Goal: Task Accomplishment & Management: Manage account settings

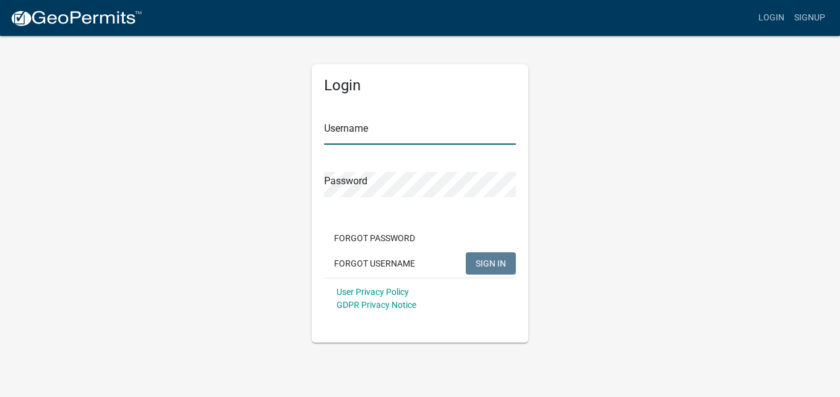
type input "johnny11"
click at [502, 267] on span "SIGN IN" at bounding box center [491, 263] width 30 height 10
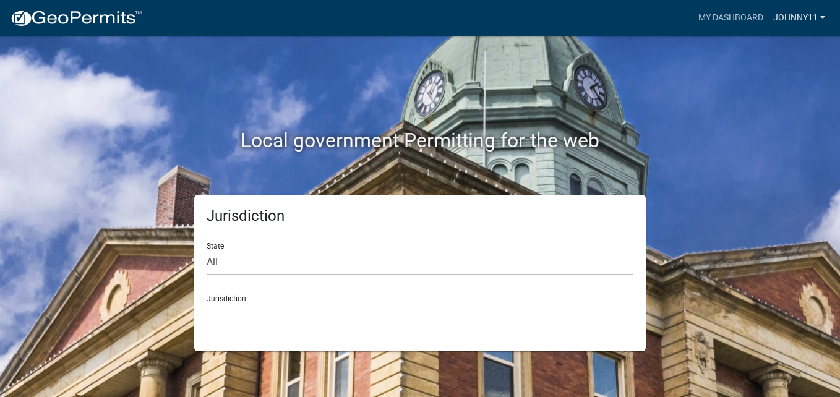
click at [812, 16] on link "johnny11" at bounding box center [799, 18] width 62 height 24
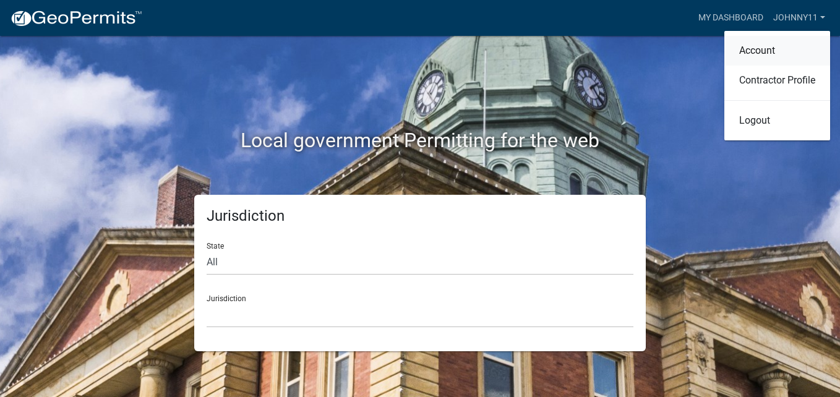
click at [771, 41] on link "Account" at bounding box center [777, 51] width 106 height 30
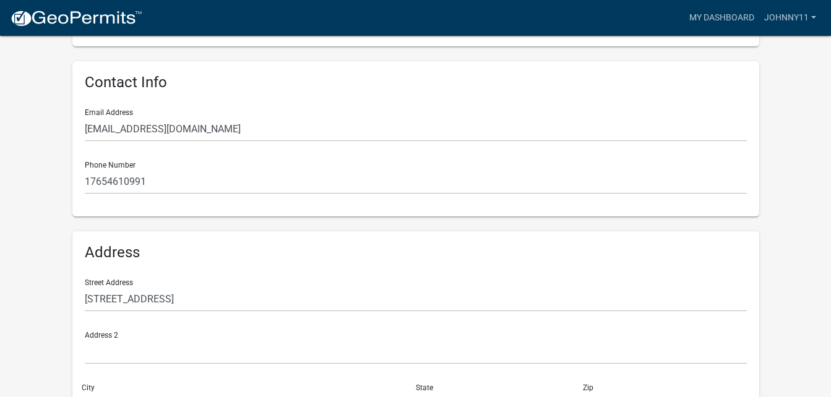
scroll to position [309, 0]
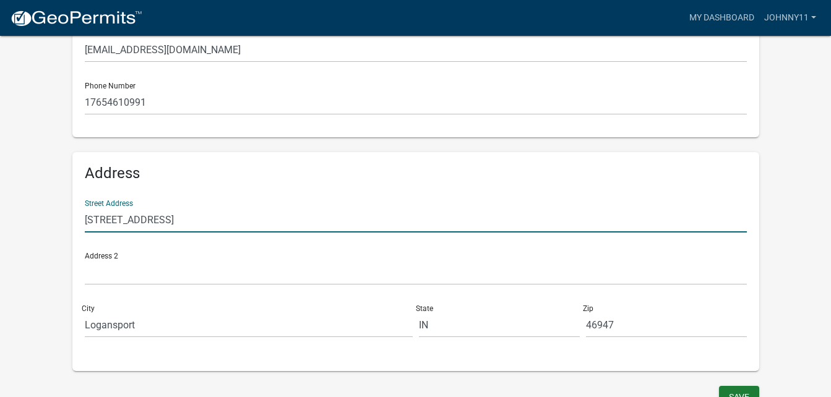
drag, startPoint x: 213, startPoint y: 220, endPoint x: 0, endPoint y: 270, distance: 219.1
click at [105, 223] on input "PO box 6551" at bounding box center [416, 219] width 662 height 25
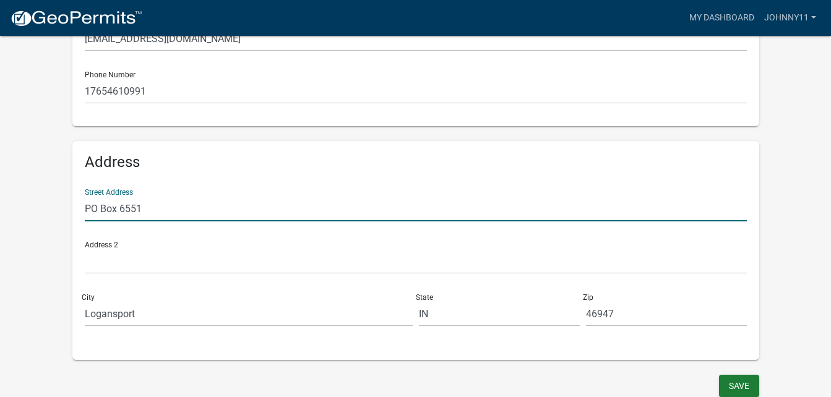
scroll to position [324, 0]
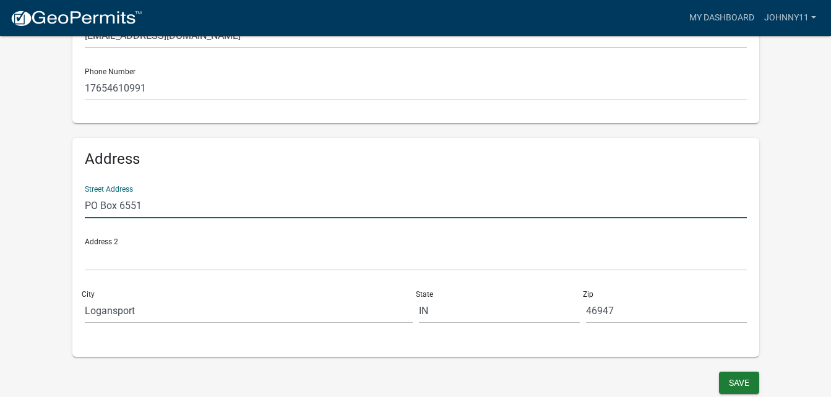
type input "PO Box 6551"
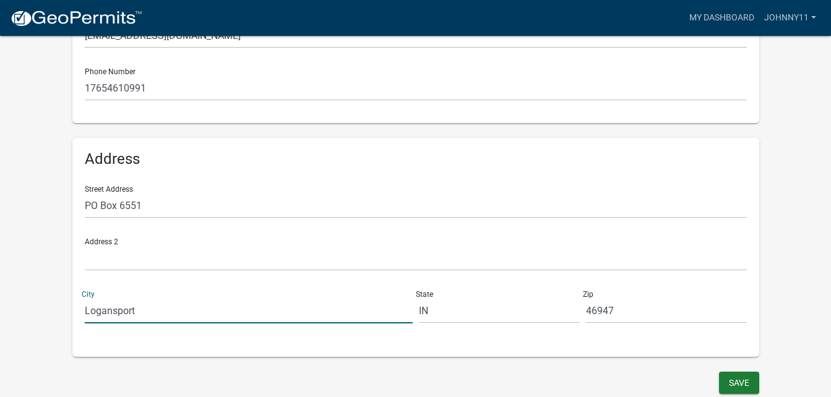
click at [158, 312] on input "Logansport" at bounding box center [249, 310] width 328 height 25
type input "L"
type input "Kokomo"
click at [625, 310] on input "46947" at bounding box center [666, 310] width 161 height 25
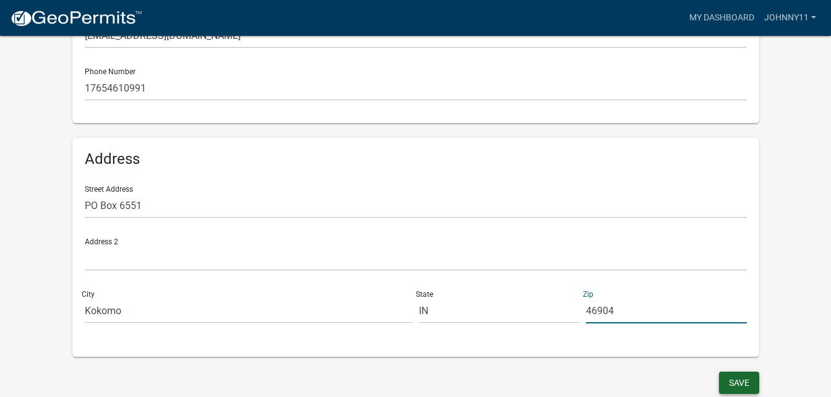
type input "46904"
click at [752, 376] on button "Save" at bounding box center [739, 383] width 40 height 22
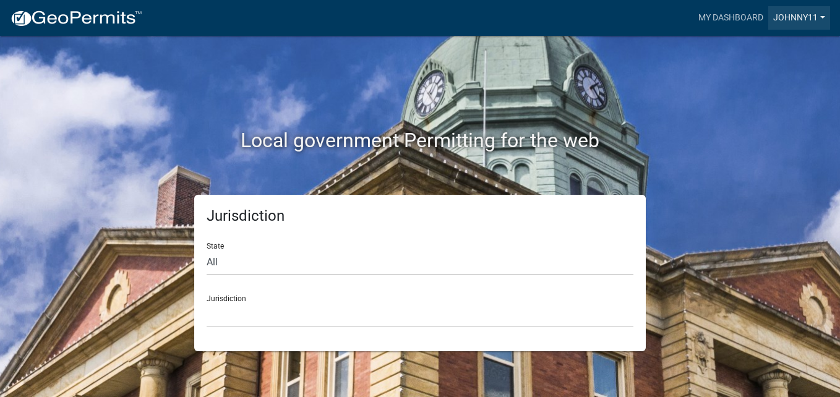
click at [804, 10] on link "johnny11" at bounding box center [799, 18] width 62 height 24
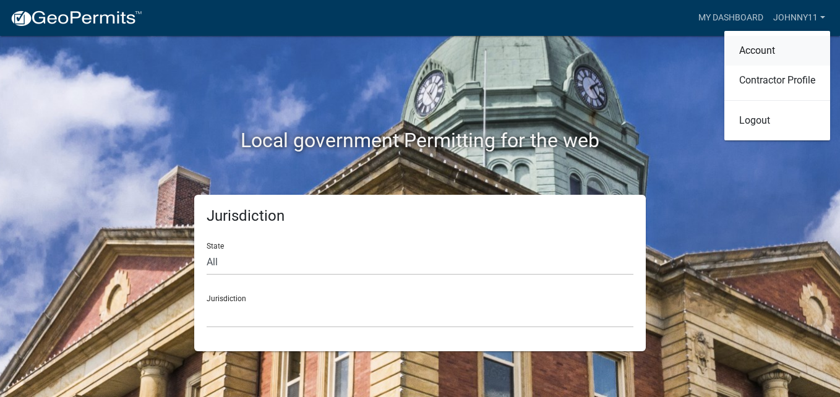
click at [756, 43] on link "Account" at bounding box center [777, 51] width 106 height 30
